Goal: Transaction & Acquisition: Purchase product/service

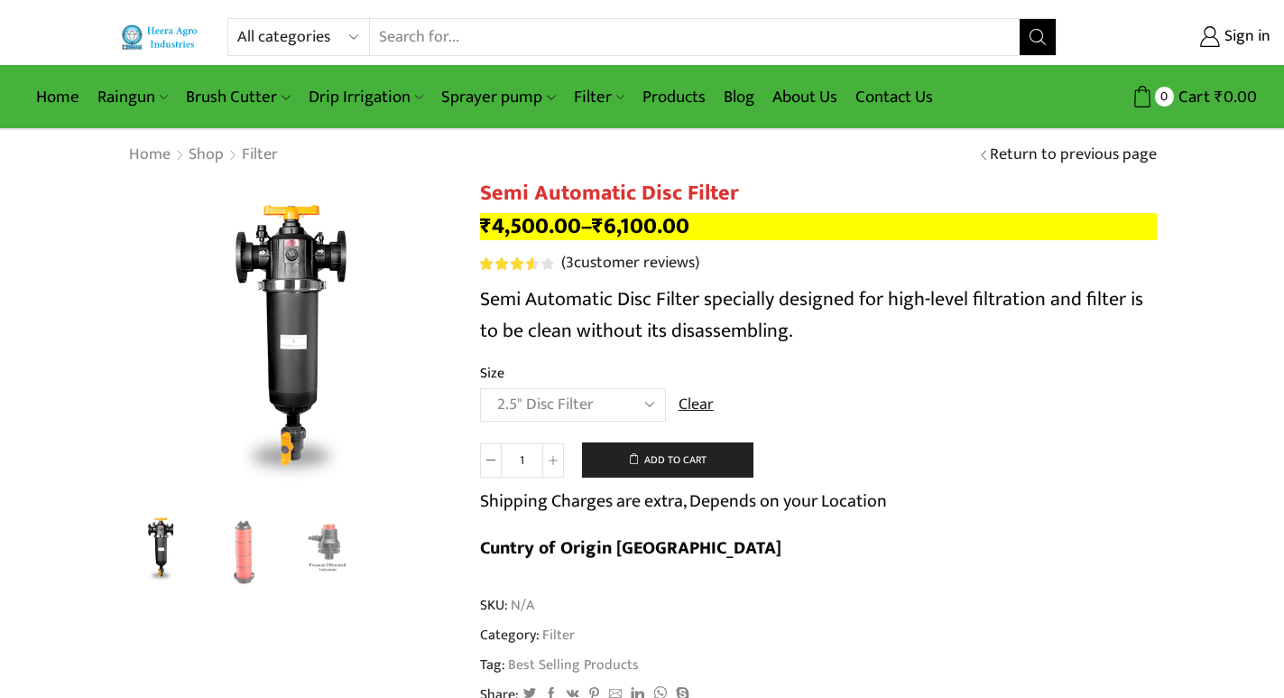
select select "2.5" Disc Filter"
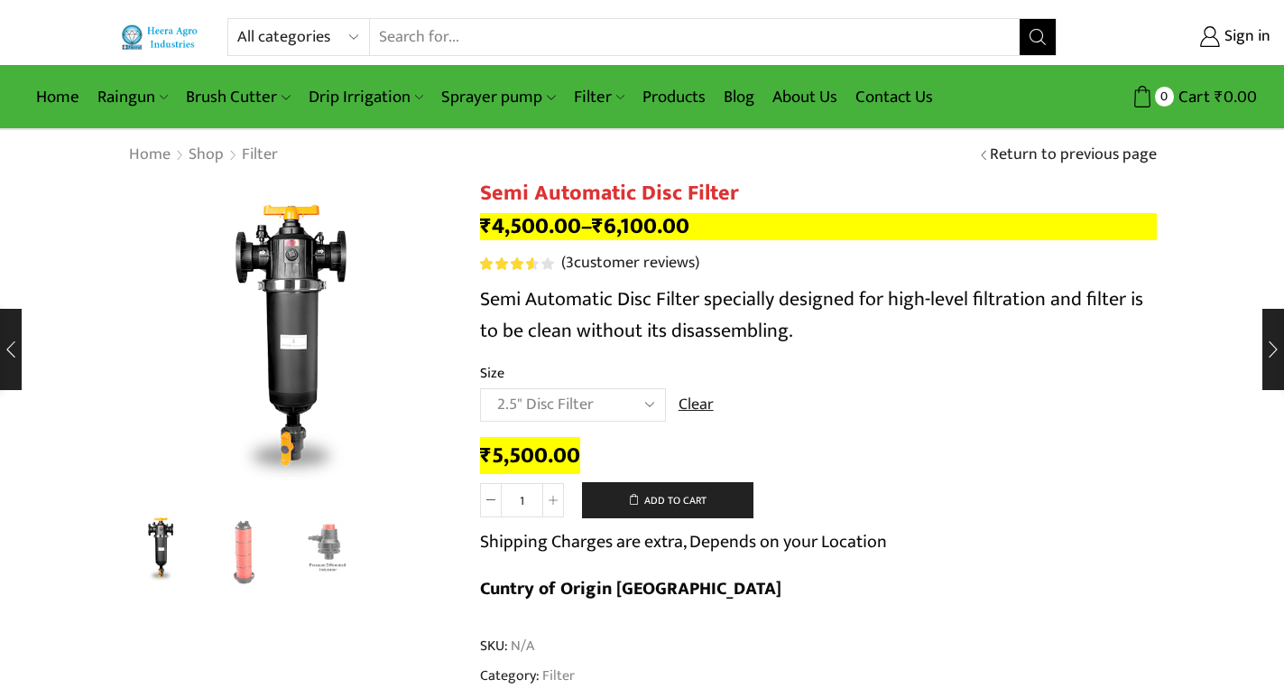
click at [541, 37] on input "Search input" at bounding box center [694, 37] width 649 height 36
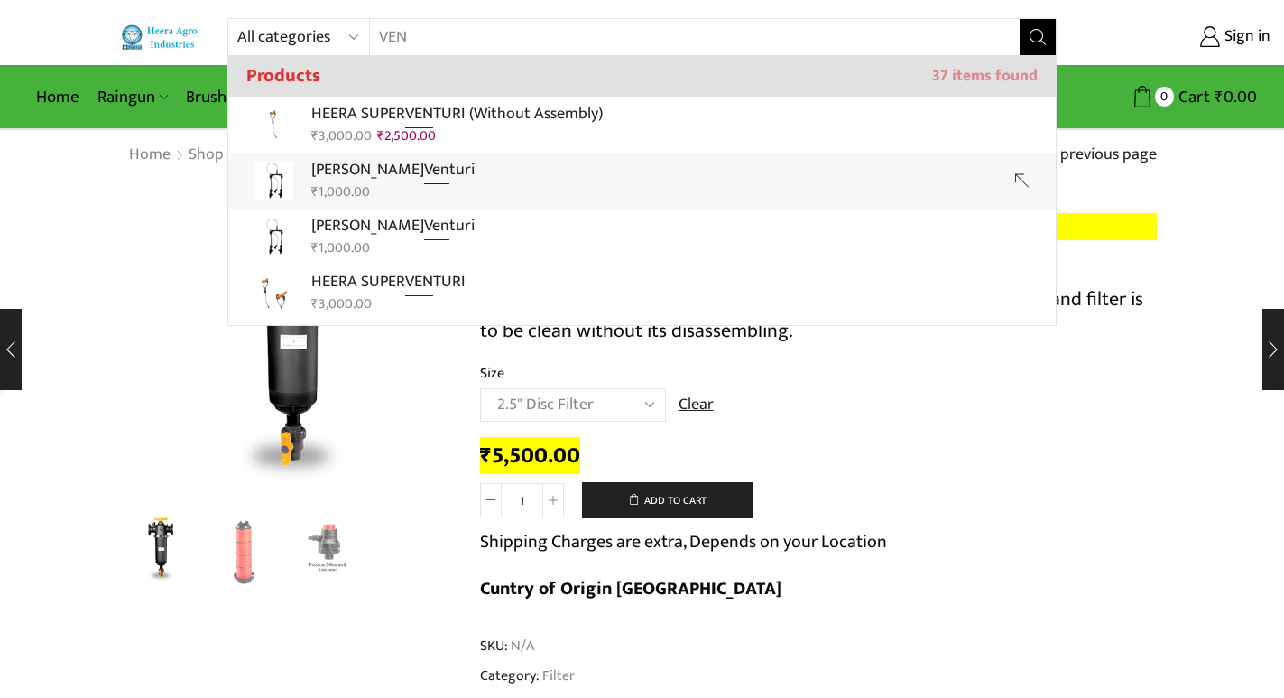
click at [515, 168] on link "Heera Nano Ven turi ₹ 1,000.00" at bounding box center [642, 181] width 828 height 56
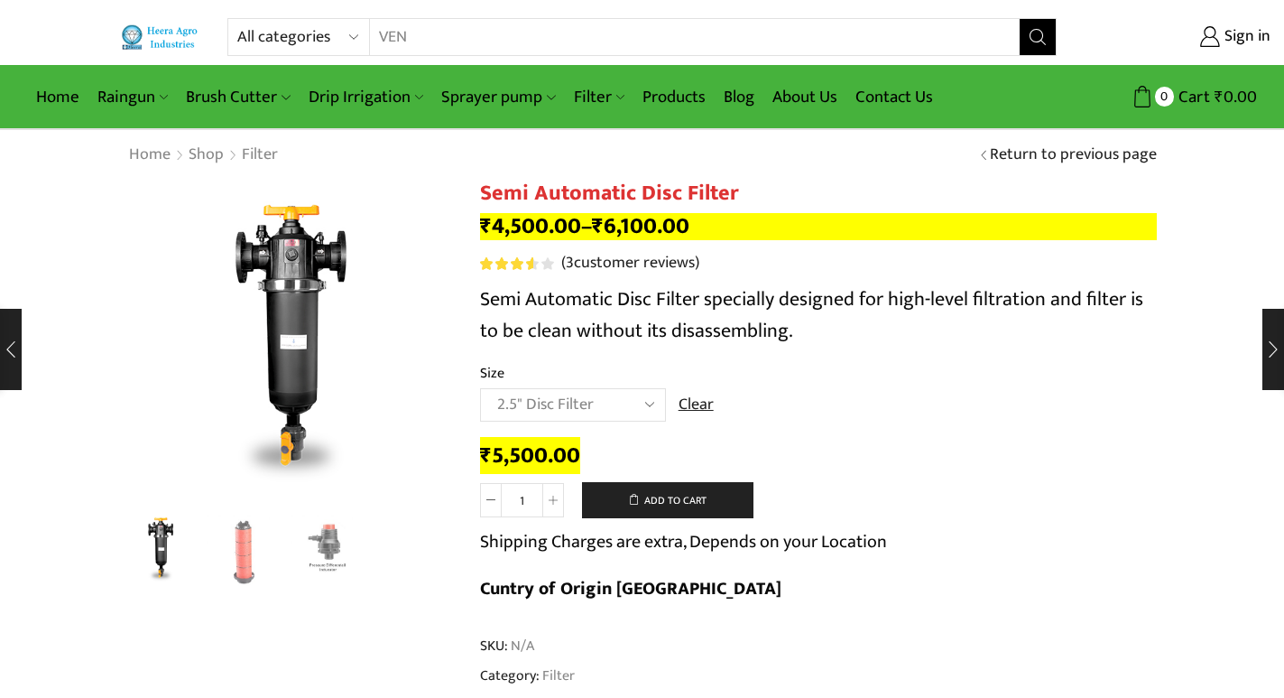
type input "Heera Nano Venturi"
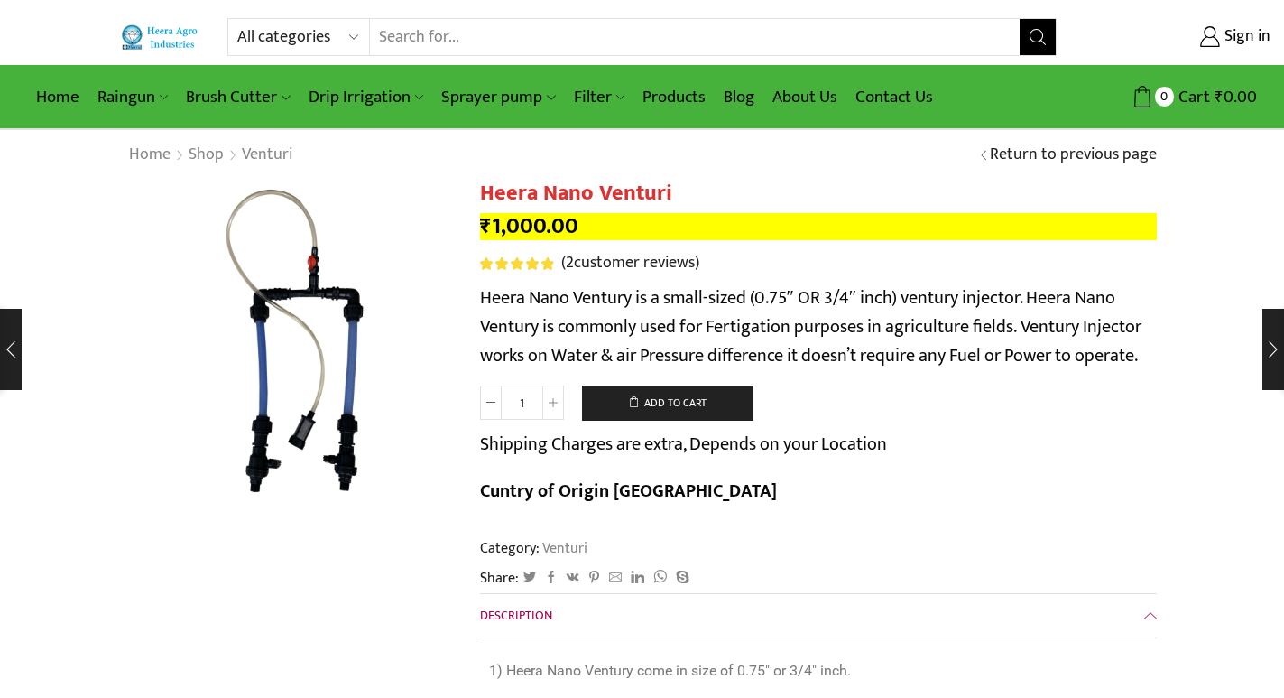
click at [574, 36] on input "Search input" at bounding box center [694, 37] width 649 height 36
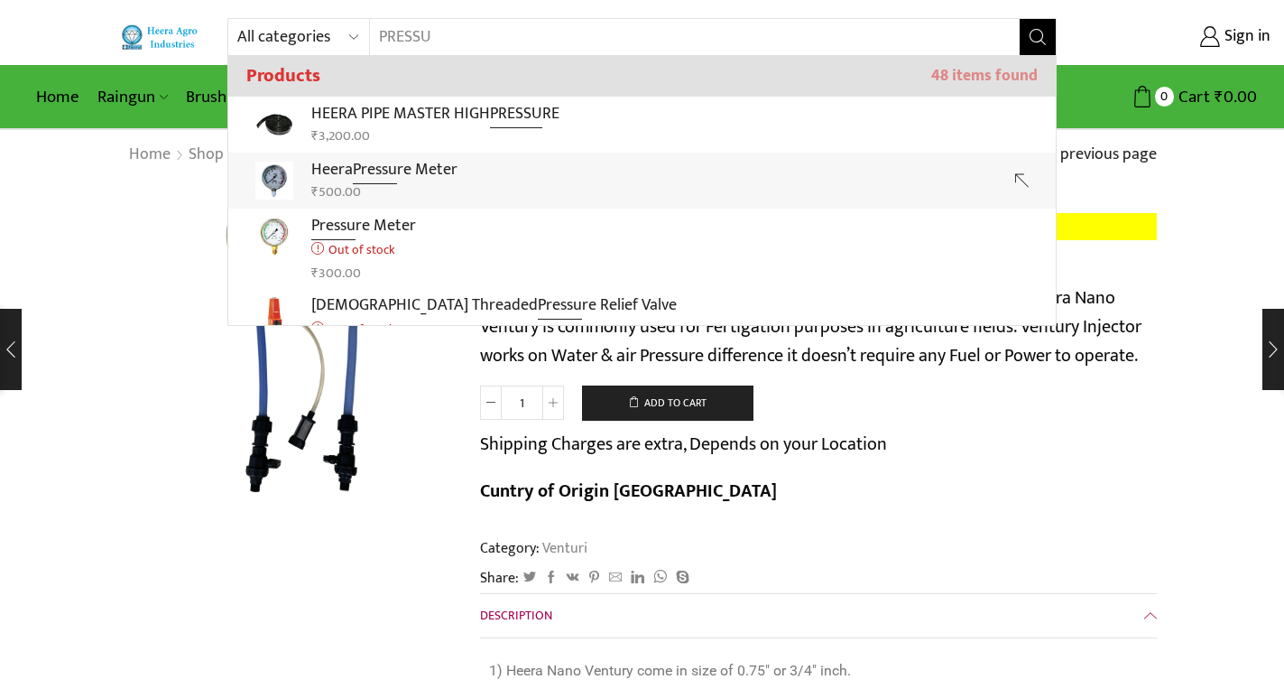
click at [453, 166] on p "Heera Pressu re Meter" at bounding box center [384, 170] width 146 height 26
type input "Heera Pressure Meter"
